Goal: Find specific page/section: Find specific page/section

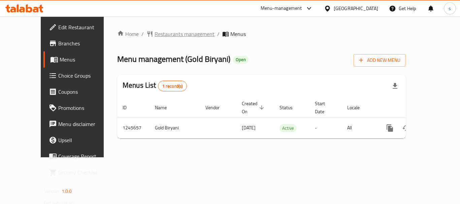
click at [155, 35] on span "Restaurants management" at bounding box center [185, 34] width 60 height 8
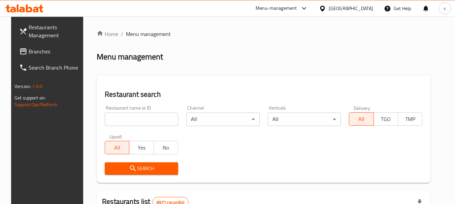
click at [122, 115] on div at bounding box center [227, 102] width 455 height 204
click at [119, 118] on input "search" at bounding box center [141, 119] width 73 height 13
paste input "682690"
type input "682690"
click at [120, 167] on span "Search" at bounding box center [141, 169] width 63 height 8
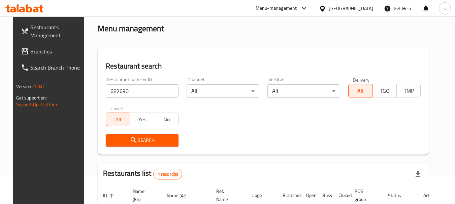
scroll to position [96, 0]
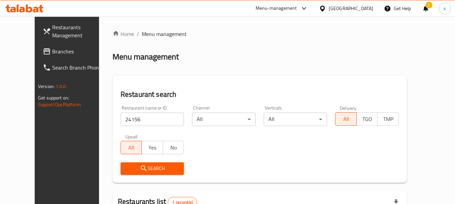
scroll to position [90, 0]
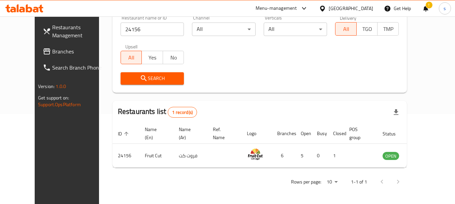
click at [52, 56] on span "Branches" at bounding box center [78, 51] width 53 height 8
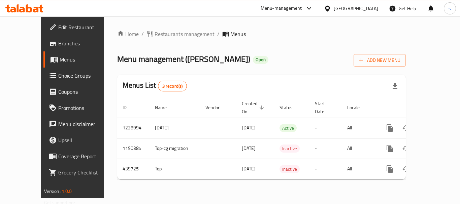
click at [148, 35] on div "Home / Restaurants management / Menus Menu management ( Jabati Khalatat Rashid …" at bounding box center [261, 107] width 289 height 155
click at [156, 35] on span "Restaurants management" at bounding box center [185, 34] width 60 height 8
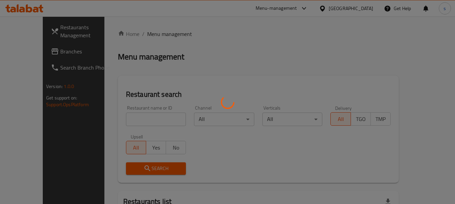
click at [132, 110] on div at bounding box center [227, 102] width 455 height 204
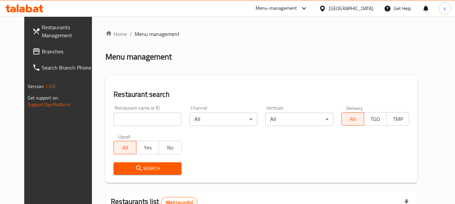
click at [125, 118] on div "Home / Menu management Menu management Restaurant search Restaurant name or ID …" at bounding box center [261, 208] width 312 height 357
click at [125, 118] on input "search" at bounding box center [147, 119] width 68 height 13
paste input "632766"
type input "632766"
click at [122, 165] on span "Search" at bounding box center [147, 169] width 57 height 8
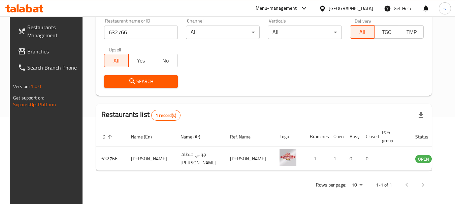
scroll to position [90, 0]
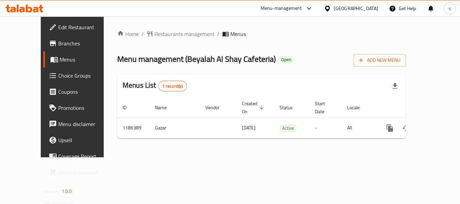
click at [170, 34] on span "Restaurants management" at bounding box center [185, 34] width 60 height 8
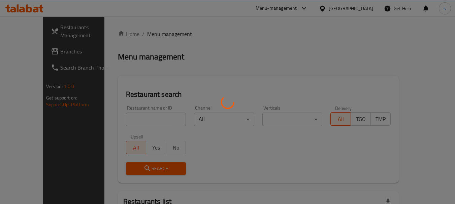
click at [129, 124] on div at bounding box center [227, 102] width 455 height 204
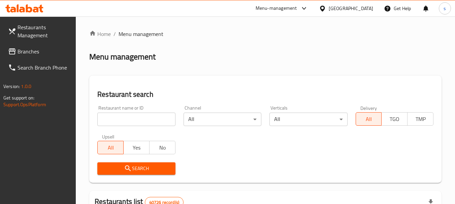
click at [129, 118] on input "search" at bounding box center [136, 119] width 78 height 13
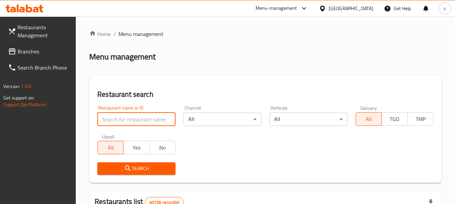
paste input "666691"
type input "666691"
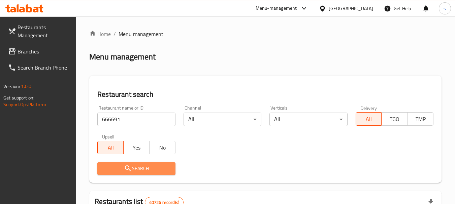
click at [135, 166] on span "Search" at bounding box center [136, 169] width 67 height 8
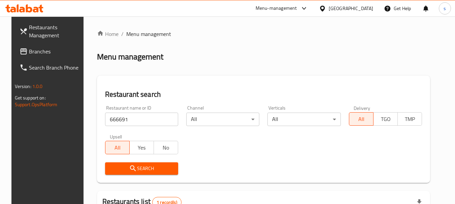
click at [46, 49] on span "Branches" at bounding box center [55, 51] width 53 height 8
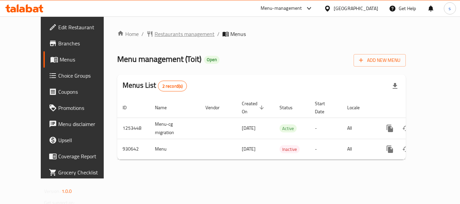
click at [159, 34] on span "Restaurants management" at bounding box center [185, 34] width 60 height 8
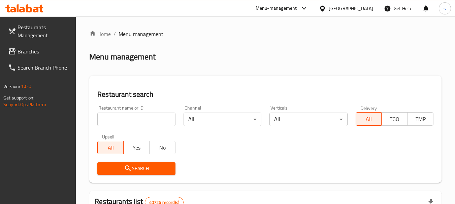
click at [129, 115] on input "search" at bounding box center [136, 119] width 78 height 13
paste input "658880"
type input "658880"
click at [128, 167] on icon "submit" at bounding box center [128, 169] width 6 height 6
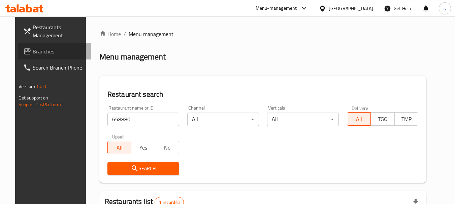
click at [33, 51] on span "Branches" at bounding box center [59, 51] width 53 height 8
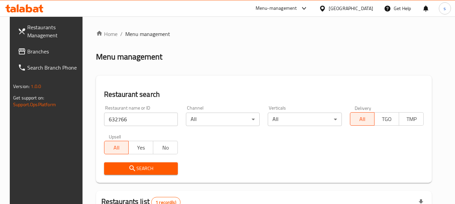
scroll to position [90, 0]
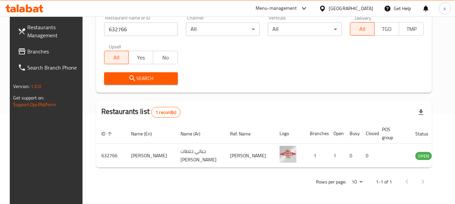
click at [18, 55] on span at bounding box center [22, 51] width 9 height 8
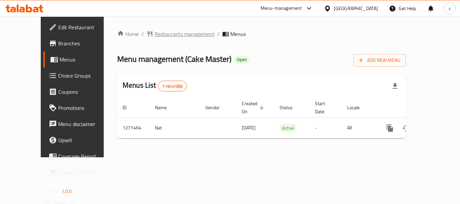
click at [168, 32] on span "Restaurants management" at bounding box center [185, 34] width 60 height 8
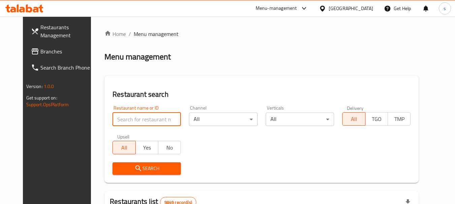
click at [137, 118] on input "search" at bounding box center [146, 119] width 68 height 13
paste input "689758"
type input "689758"
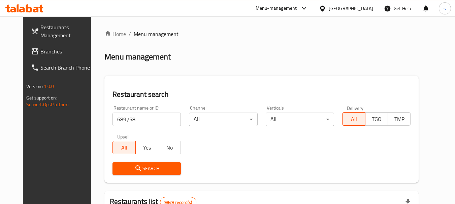
click at [153, 172] on span "Search" at bounding box center [147, 169] width 58 height 8
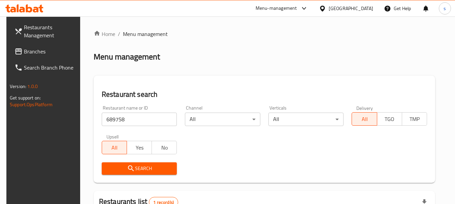
click at [332, 154] on div "Restaurant name or ID 689758 Restaurant name or ID Channel All ​ Verticals All …" at bounding box center [264, 140] width 333 height 77
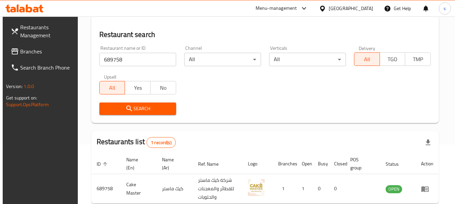
scroll to position [96, 0]
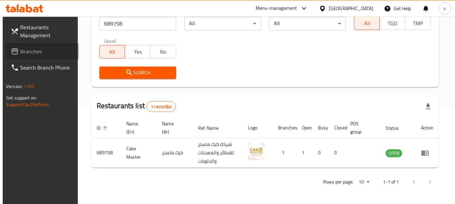
click at [22, 55] on span "Branches" at bounding box center [46, 51] width 53 height 8
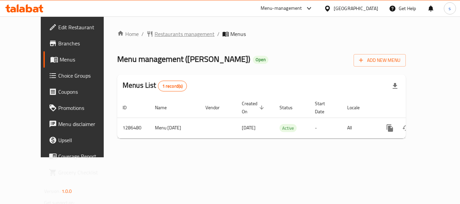
click at [171, 36] on span "Restaurants management" at bounding box center [185, 34] width 60 height 8
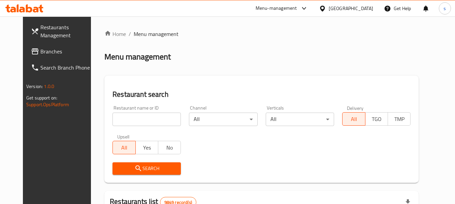
click at [115, 119] on div at bounding box center [227, 102] width 455 height 204
click at [115, 119] on input "search" at bounding box center [146, 119] width 68 height 13
paste input "696413"
type input "696413"
click at [134, 172] on icon "submit" at bounding box center [138, 169] width 8 height 8
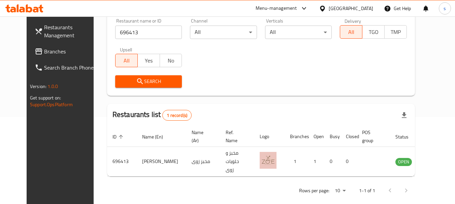
scroll to position [90, 0]
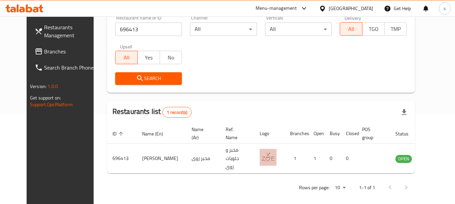
click at [44, 50] on span "Branches" at bounding box center [70, 51] width 53 height 8
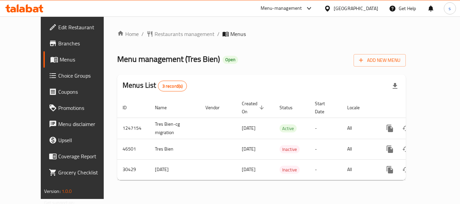
click at [139, 27] on div "Home / Restaurants management / Menus Menu management ( Tres Bien ) Open Add Ne…" at bounding box center [262, 107] width 316 height 183
click at [155, 34] on span "Restaurants management" at bounding box center [185, 34] width 60 height 8
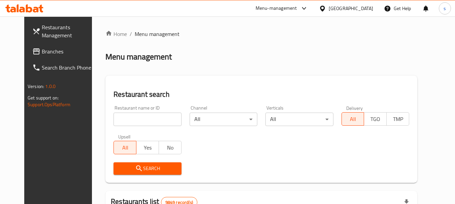
click at [129, 119] on div at bounding box center [227, 102] width 455 height 204
click at [141, 119] on input "search" at bounding box center [147, 119] width 68 height 13
paste input "15624"
type input "15624"
click at [132, 169] on span "Search" at bounding box center [147, 169] width 57 height 8
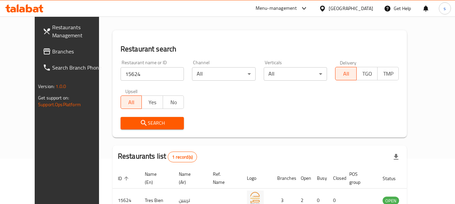
scroll to position [90, 0]
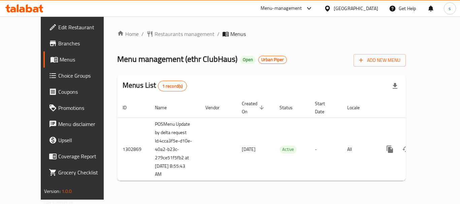
click at [164, 34] on span "Restaurants management" at bounding box center [185, 34] width 60 height 8
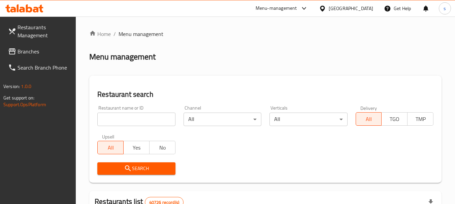
click at [116, 118] on div at bounding box center [227, 102] width 455 height 204
click at [122, 118] on input "search" at bounding box center [136, 119] width 78 height 13
paste input "702171"
type input "702171"
click at [115, 164] on button "Search" at bounding box center [136, 169] width 78 height 12
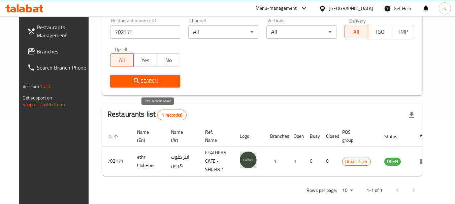
scroll to position [54, 0]
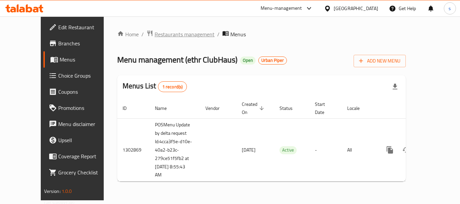
click at [178, 36] on span "Restaurants management" at bounding box center [185, 34] width 60 height 8
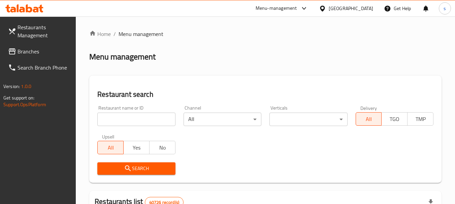
click at [131, 125] on input "search" at bounding box center [136, 119] width 78 height 13
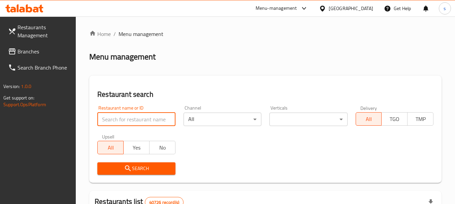
paste input "702171"
type input "702171"
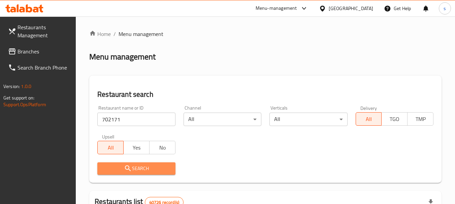
click at [157, 169] on span "Search" at bounding box center [136, 169] width 67 height 8
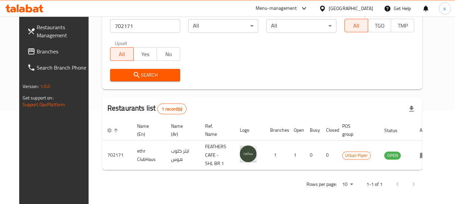
scroll to position [96, 0]
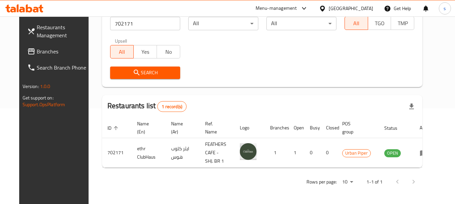
click at [41, 52] on span "Branches" at bounding box center [63, 51] width 53 height 8
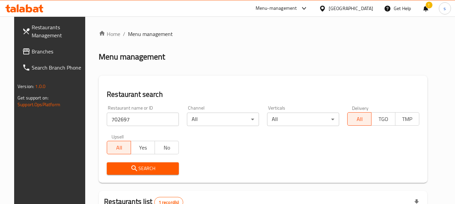
scroll to position [90, 0]
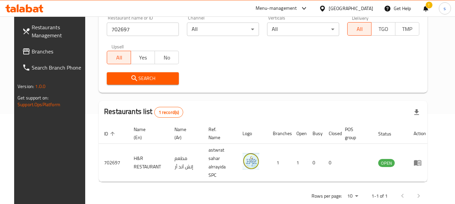
click at [35, 51] on span "Branches" at bounding box center [58, 51] width 53 height 8
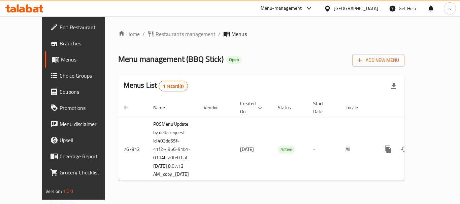
click at [156, 30] on span "Restaurants management" at bounding box center [186, 34] width 60 height 8
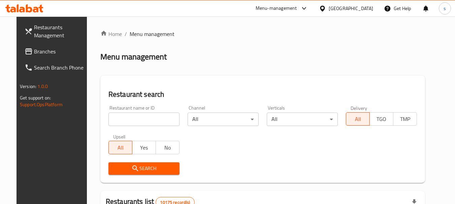
click at [131, 120] on input "search" at bounding box center [143, 119] width 71 height 13
paste input "650793"
type input "650793"
click at [152, 170] on span "Search" at bounding box center [144, 169] width 60 height 8
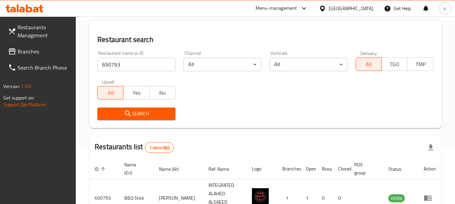
scroll to position [96, 0]
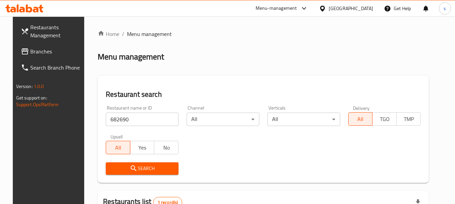
scroll to position [96, 0]
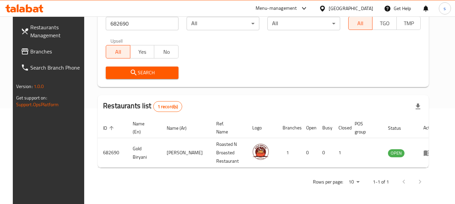
click at [34, 52] on span "Branches" at bounding box center [56, 51] width 53 height 8
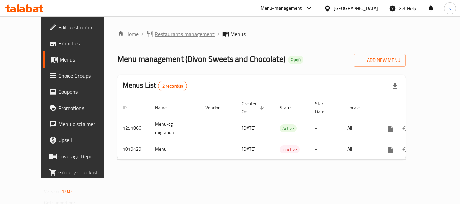
click at [173, 38] on span "Restaurants management" at bounding box center [185, 34] width 60 height 8
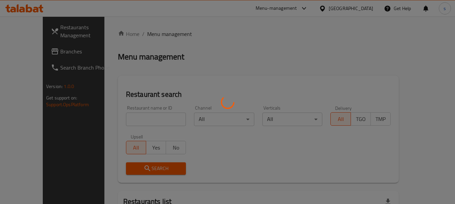
click at [133, 117] on div at bounding box center [227, 102] width 455 height 204
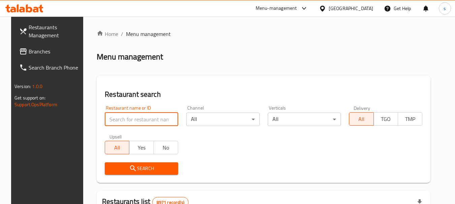
click at [131, 119] on input "search" at bounding box center [141, 119] width 73 height 13
paste input "660909"
type input "660909"
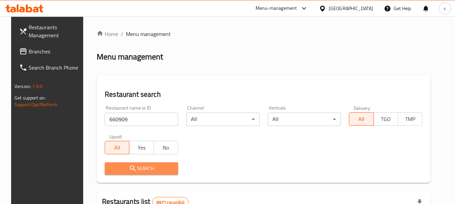
click at [122, 168] on span "Search" at bounding box center [141, 169] width 63 height 8
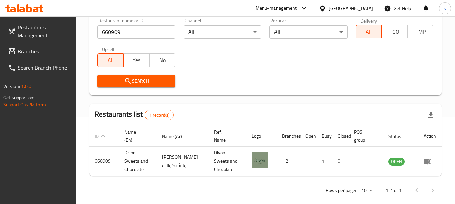
scroll to position [90, 0]
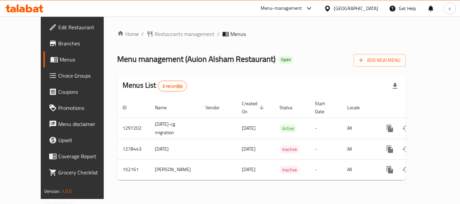
click at [155, 37] on span "Restaurants management" at bounding box center [185, 34] width 60 height 8
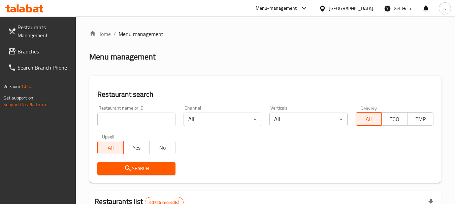
click at [122, 123] on input "search" at bounding box center [136, 119] width 78 height 13
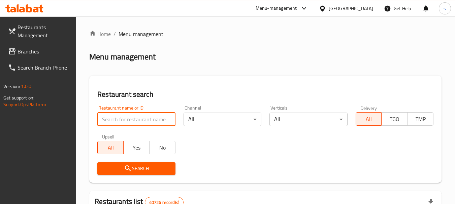
paste input "614138"
type input "614138"
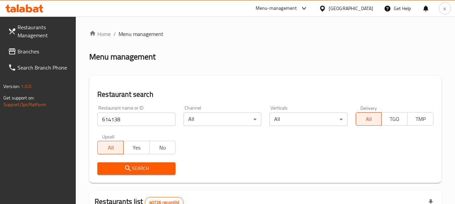
click at [132, 167] on span "Search" at bounding box center [136, 169] width 67 height 8
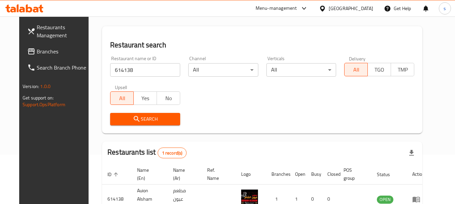
scroll to position [88, 0]
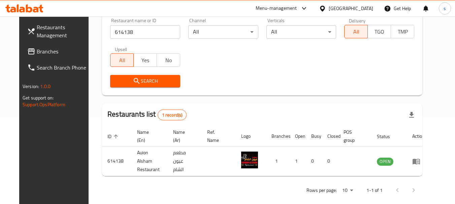
click at [37, 56] on span "Branches" at bounding box center [63, 51] width 53 height 8
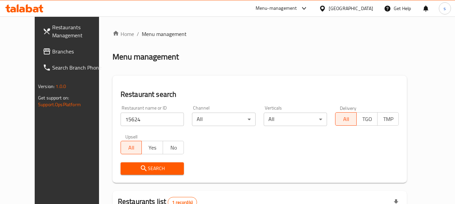
scroll to position [90, 0]
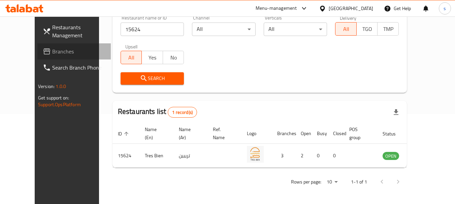
click at [46, 56] on link "Branches" at bounding box center [73, 51] width 73 height 16
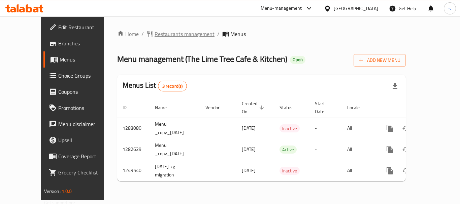
click at [161, 33] on span "Restaurants management" at bounding box center [185, 34] width 60 height 8
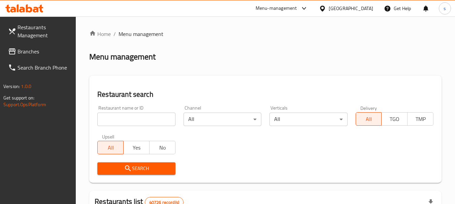
click at [116, 114] on input "search" at bounding box center [136, 119] width 78 height 13
paste input "643670"
type input "643670"
click at [124, 167] on span "Search" at bounding box center [136, 169] width 67 height 8
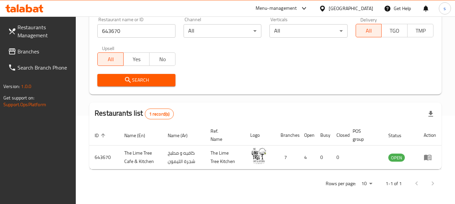
scroll to position [90, 0]
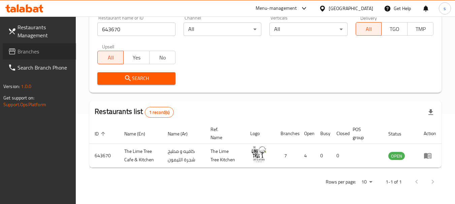
click at [22, 50] on span "Branches" at bounding box center [44, 51] width 53 height 8
